Goal: Information Seeking & Learning: Learn about a topic

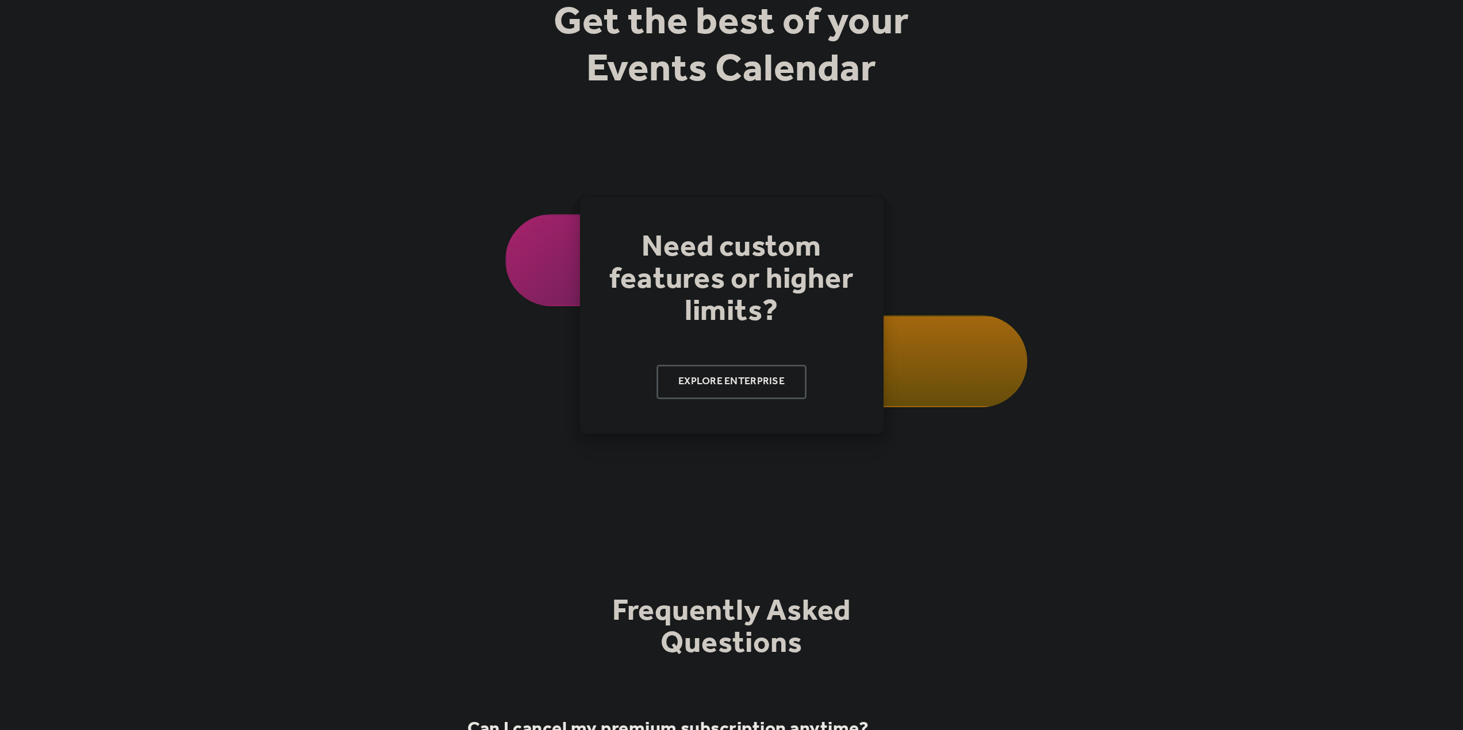
scroll to position [86, 0]
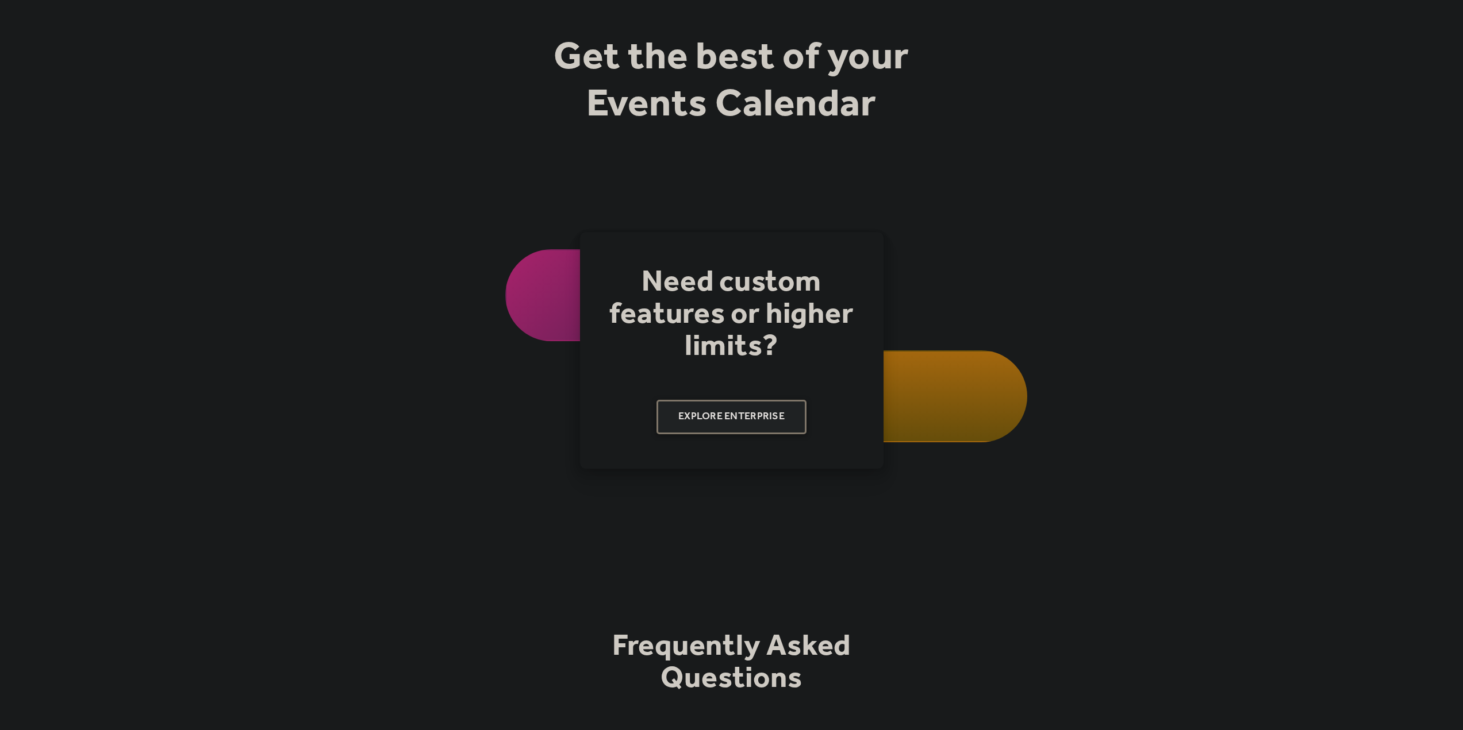
click at [764, 418] on link "Explore Enterprise" at bounding box center [731, 417] width 150 height 34
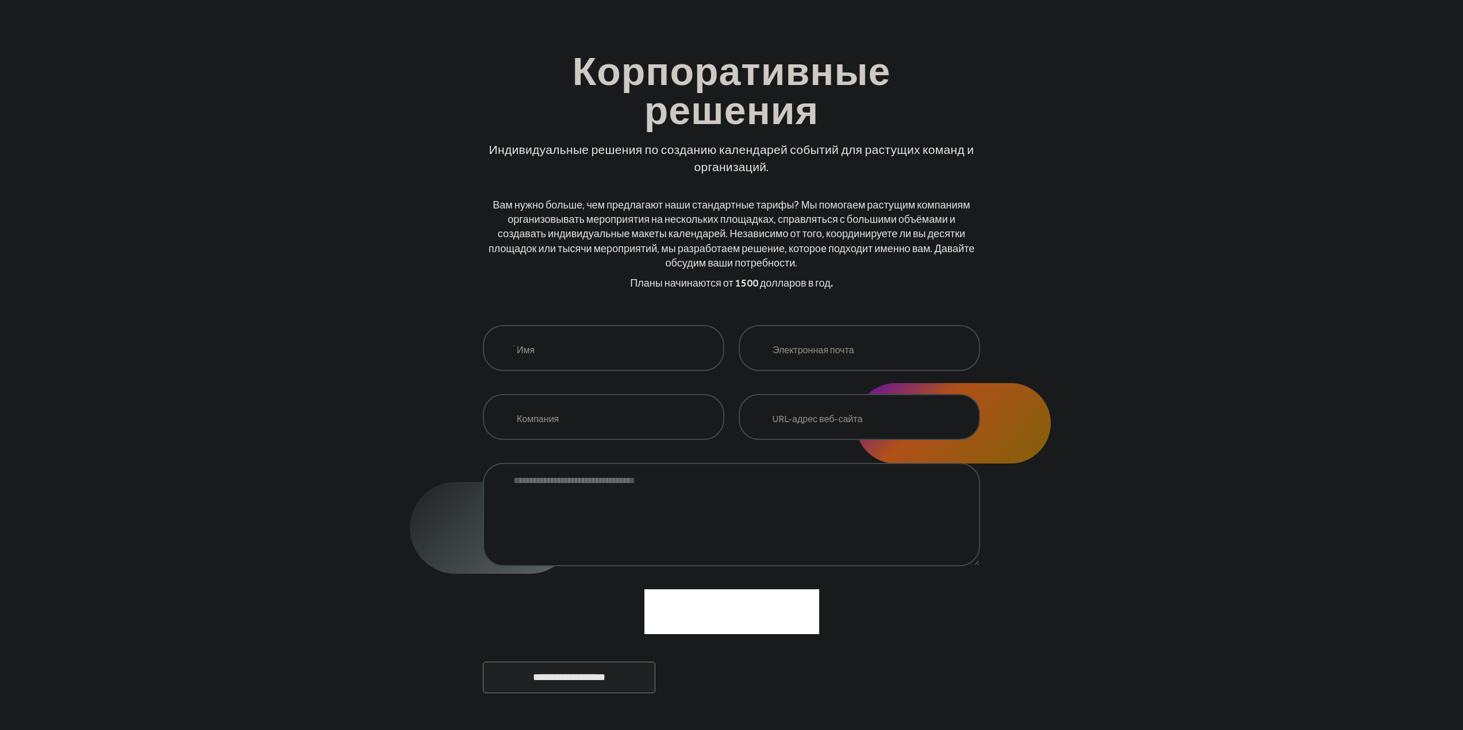
scroll to position [172, 0]
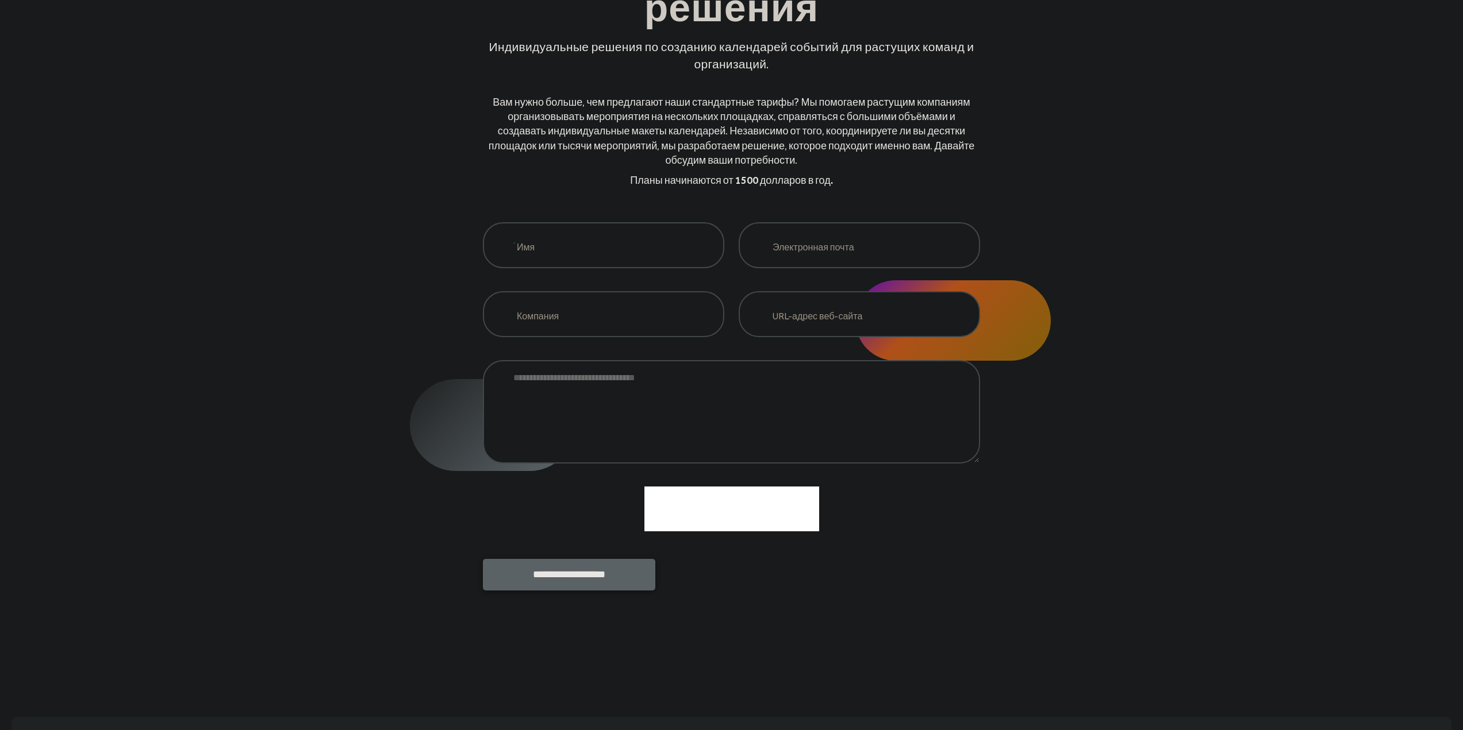
click at [565, 590] on input "**********" at bounding box center [569, 575] width 172 height 32
click at [593, 276] on form "**********" at bounding box center [731, 406] width 497 height 368
click at [599, 259] on input "запрос предприятия" at bounding box center [603, 245] width 241 height 46
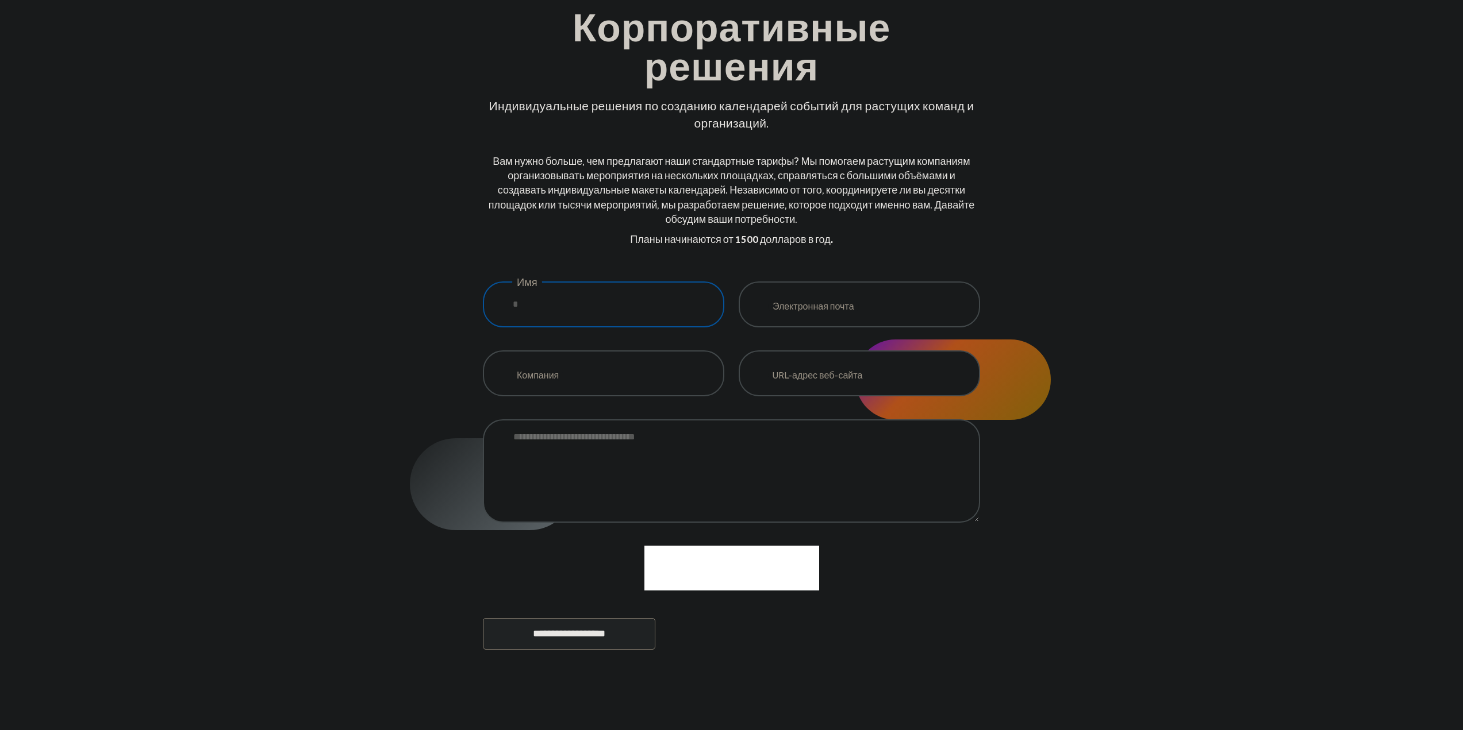
scroll to position [0, 0]
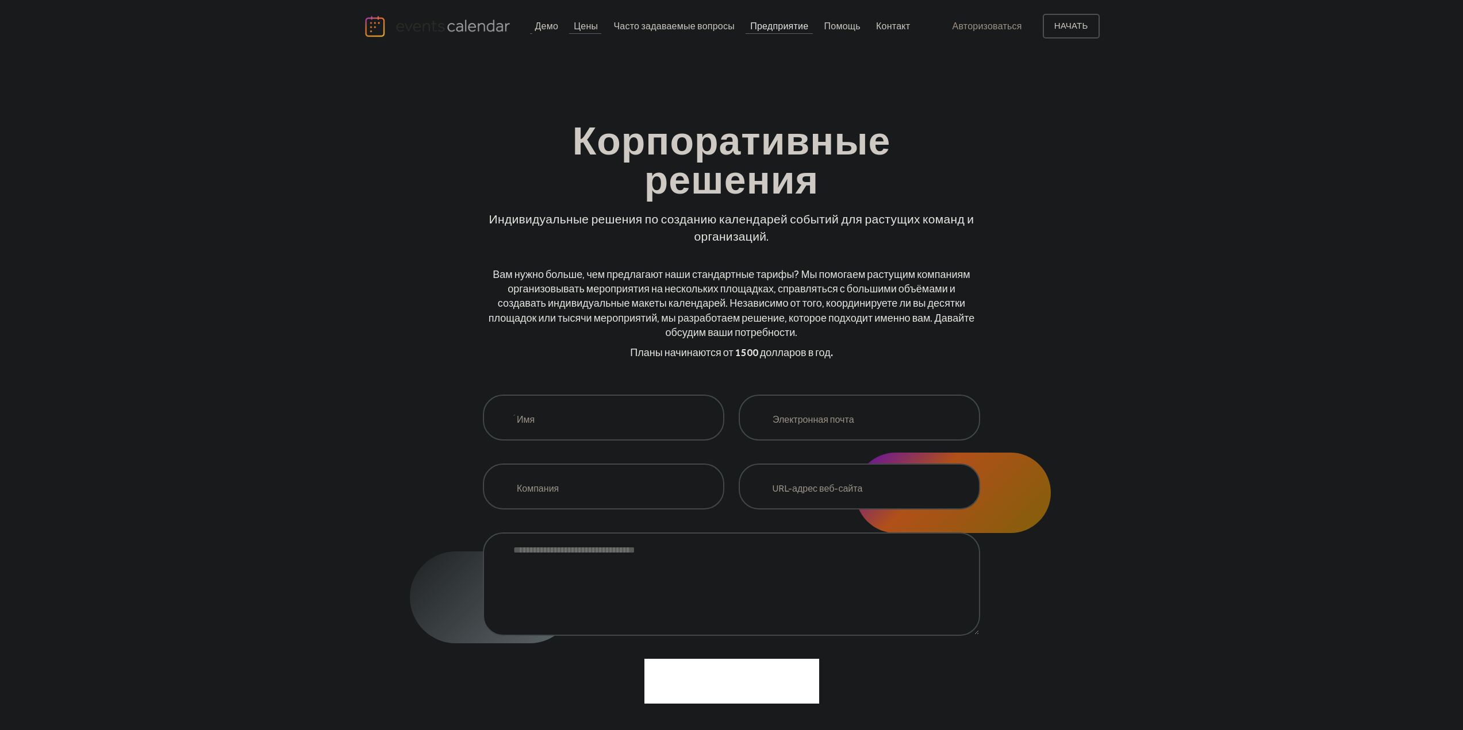
click at [578, 30] on font "Цены" at bounding box center [586, 26] width 24 height 11
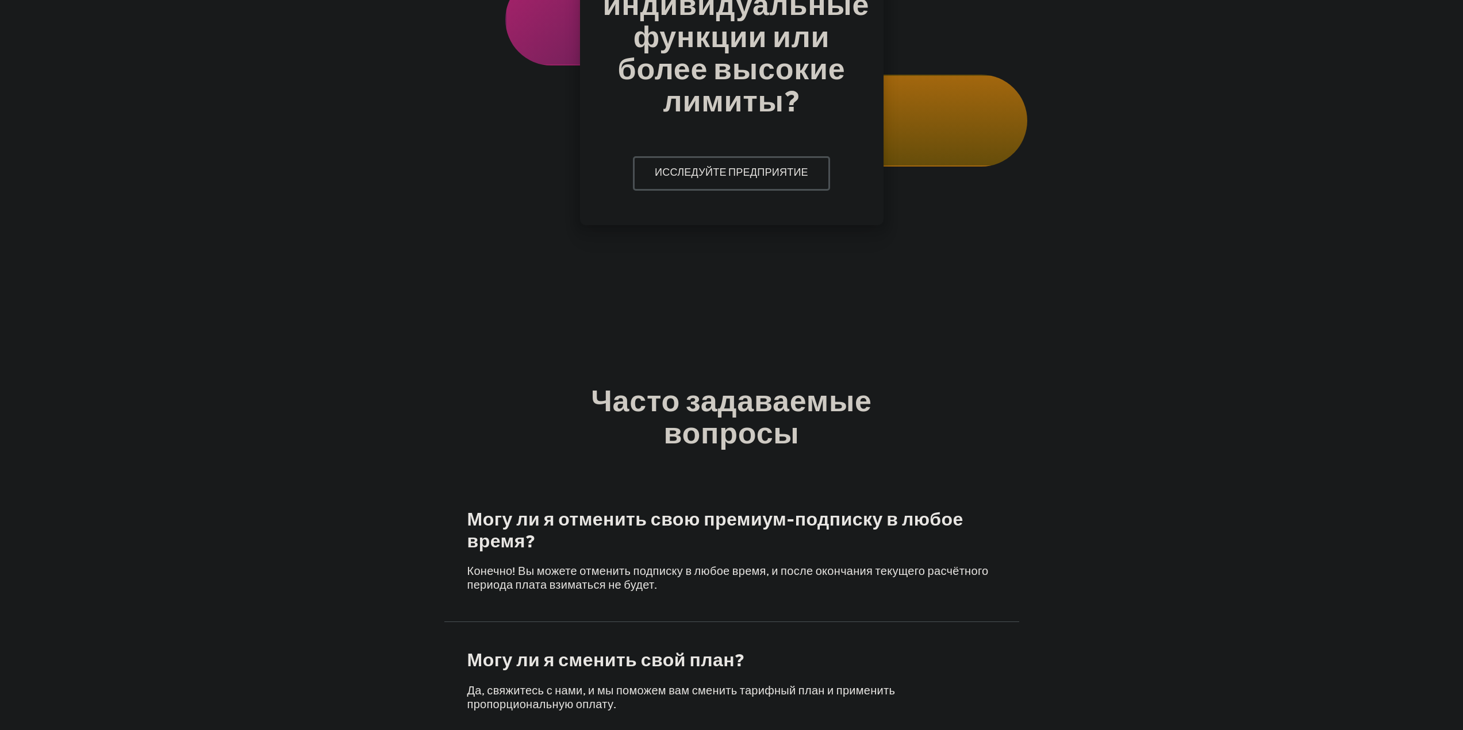
scroll to position [2106, 0]
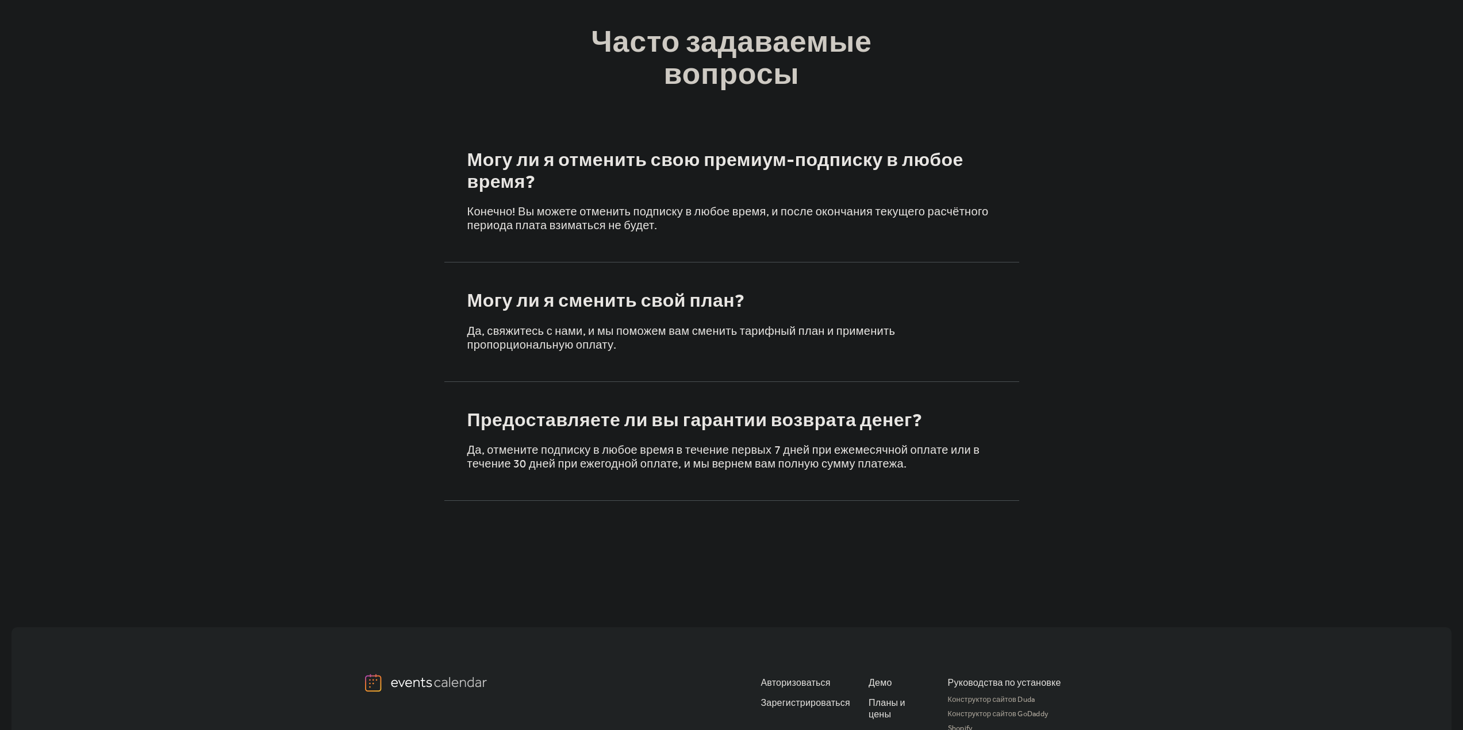
click at [722, 296] on font "Могу ли я сменить свой план?" at bounding box center [606, 301] width 278 height 35
click at [625, 166] on font "Могу ли я отменить свою премиум-подписку в любое время?" at bounding box center [715, 172] width 496 height 57
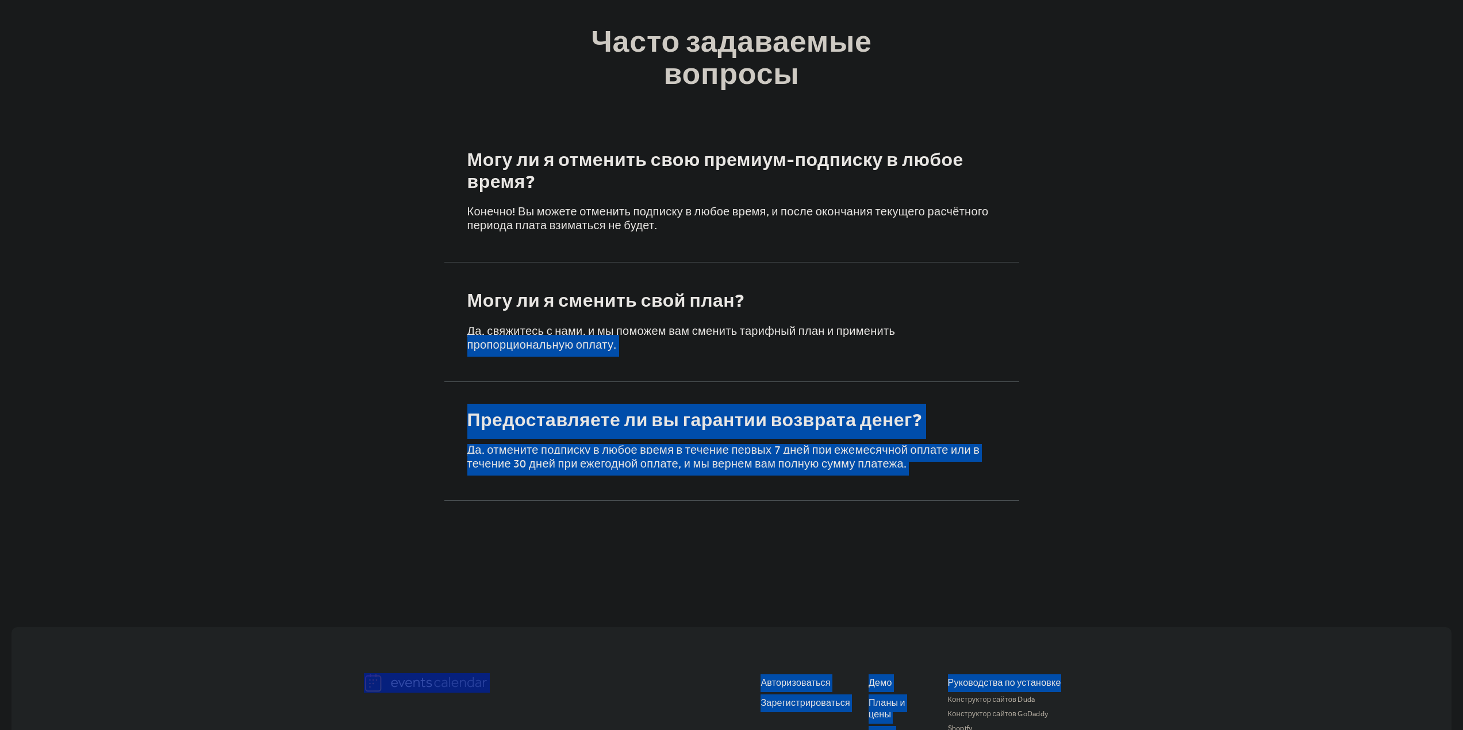
drag, startPoint x: 1459, startPoint y: 540, endPoint x: 1463, endPoint y: 328, distance: 212.1
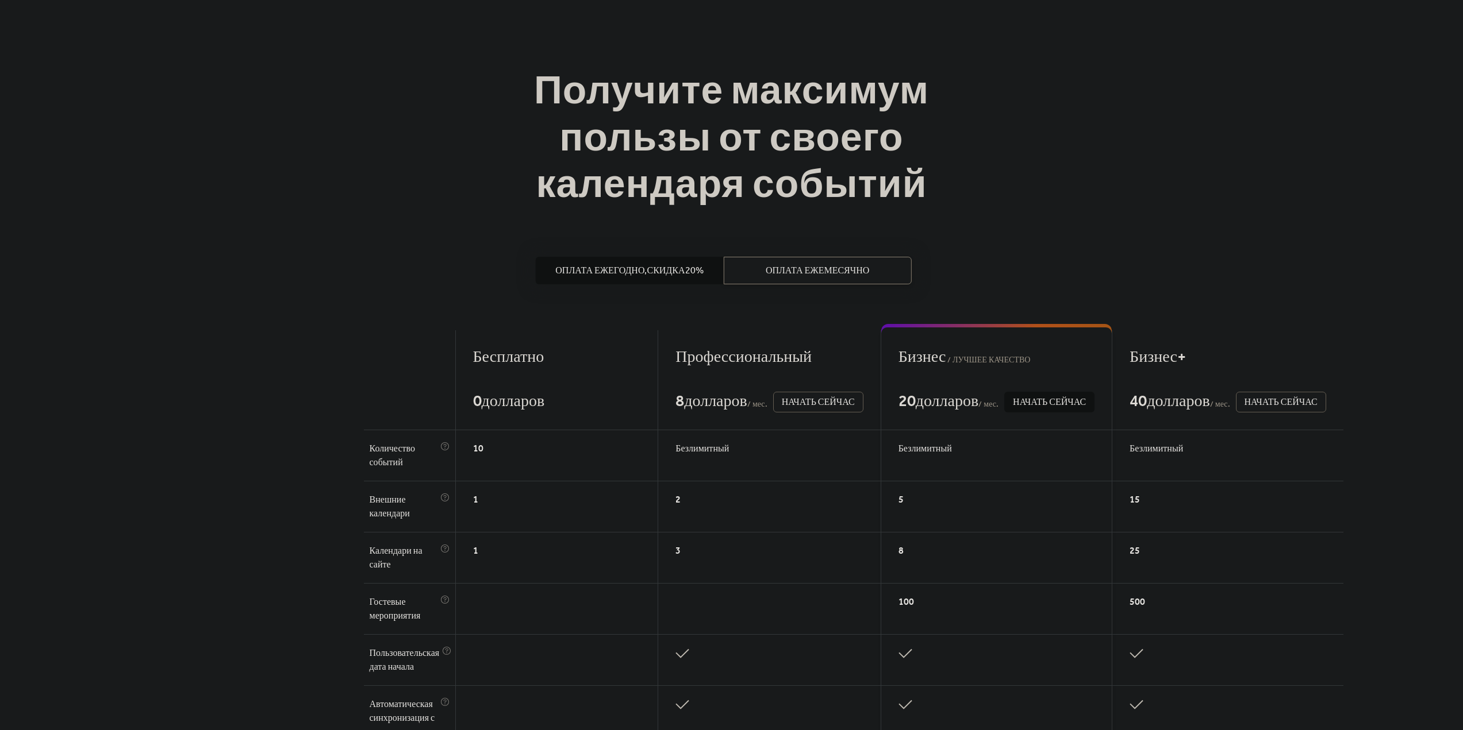
scroll to position [0, 0]
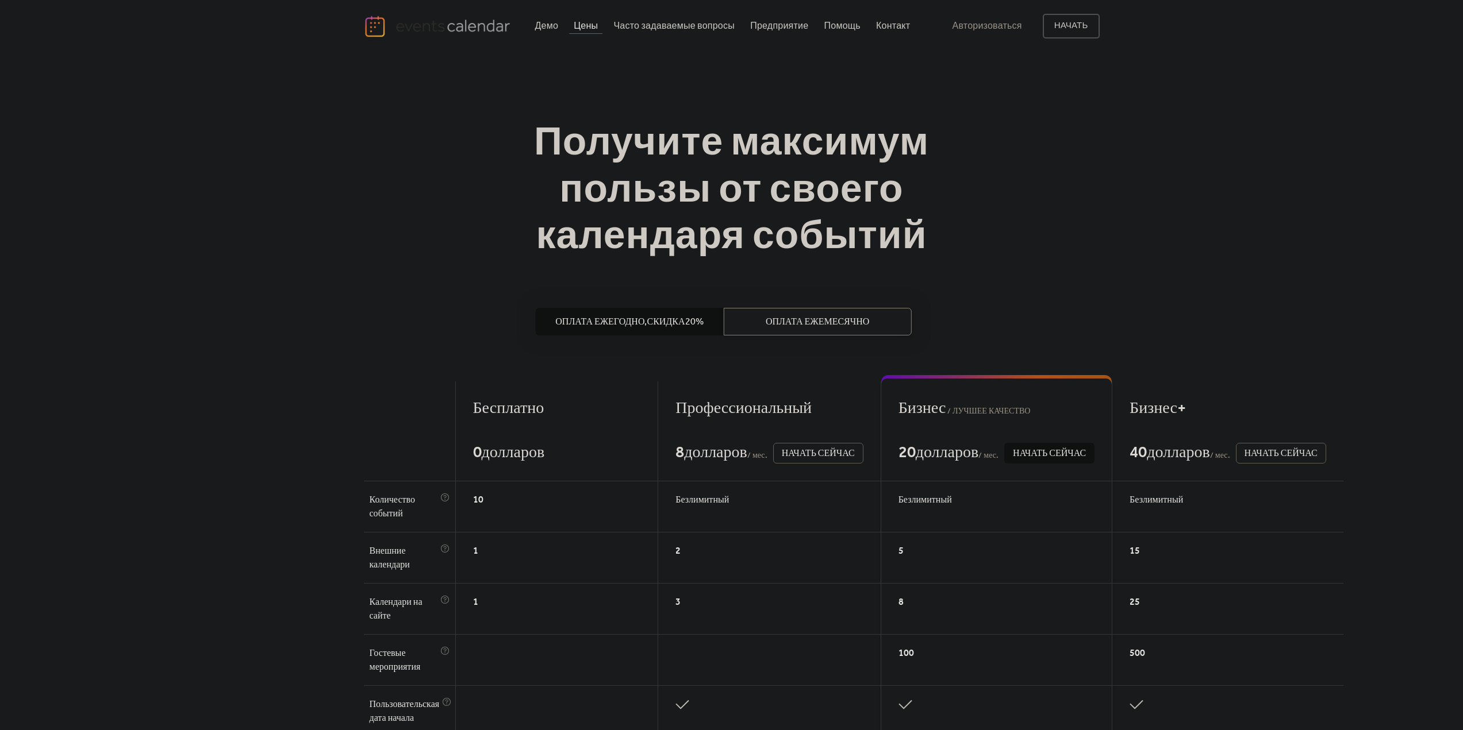
click at [771, 320] on font "Оплата ежемесячно" at bounding box center [816, 322] width 103 height 18
click at [692, 326] on font "20%" at bounding box center [693, 322] width 18 height 18
click at [765, 327] on font "Оплата ежемесячно" at bounding box center [816, 322] width 103 height 18
click at [977, 251] on div "Получите максимум пользы от своего календаря событий" at bounding box center [732, 191] width 736 height 141
